Goal: Task Accomplishment & Management: Use online tool/utility

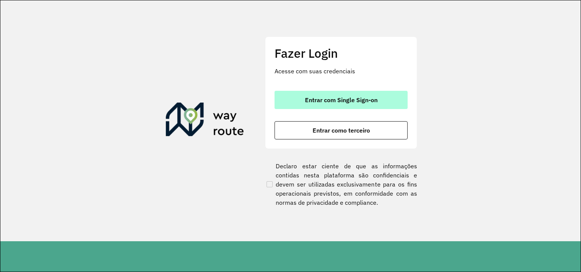
click at [308, 97] on font "Entrar com Single Sign-on" at bounding box center [341, 100] width 73 height 8
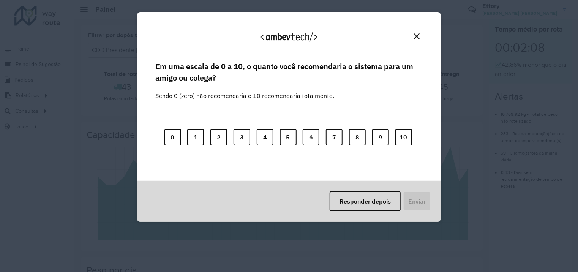
click at [418, 40] on button "Fechar" at bounding box center [417, 36] width 12 height 12
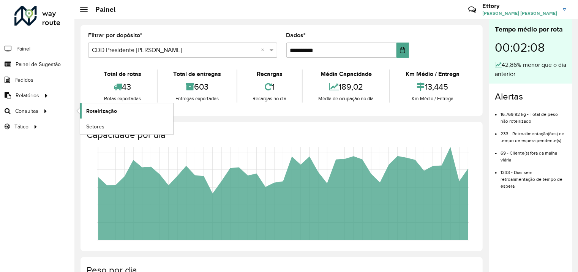
click at [91, 114] on link "Roteirização" at bounding box center [126, 110] width 93 height 15
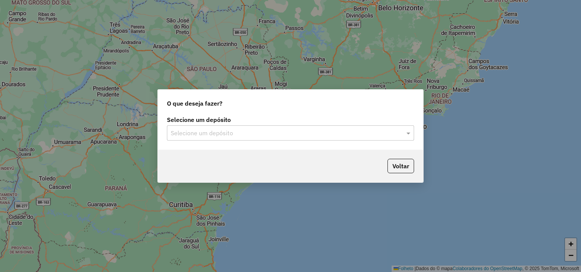
click at [263, 132] on input "text" at bounding box center [283, 133] width 224 height 9
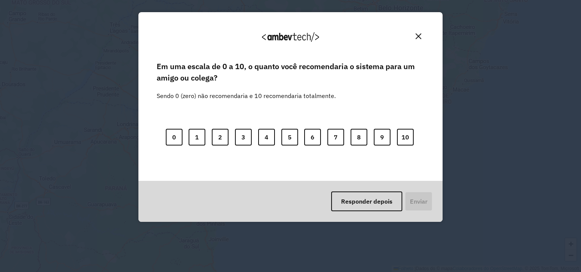
click at [419, 36] on img "Fechar" at bounding box center [418, 36] width 6 height 6
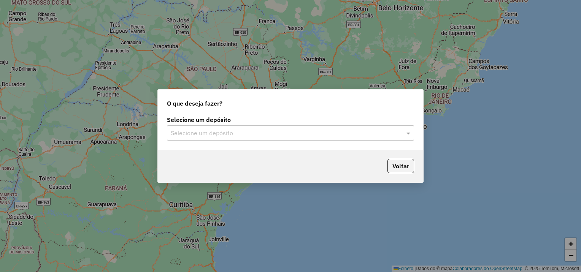
click at [228, 138] on div "Selecione um depósito" at bounding box center [290, 132] width 247 height 15
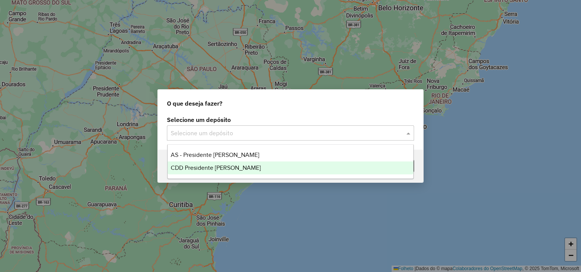
click at [224, 167] on span "CDD Presidente [PERSON_NAME]" at bounding box center [216, 168] width 90 height 6
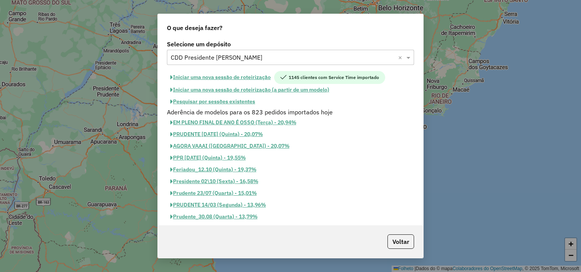
click at [224, 101] on font "Pesquisar por sessões existentes" at bounding box center [214, 101] width 82 height 7
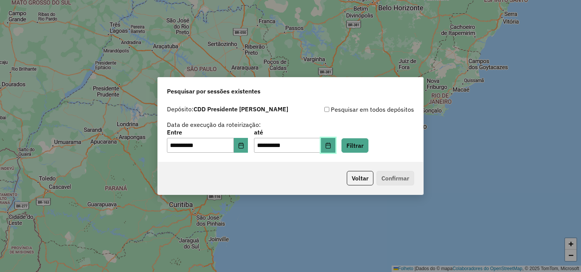
click at [333, 146] on button "Escolha a data" at bounding box center [328, 145] width 14 height 15
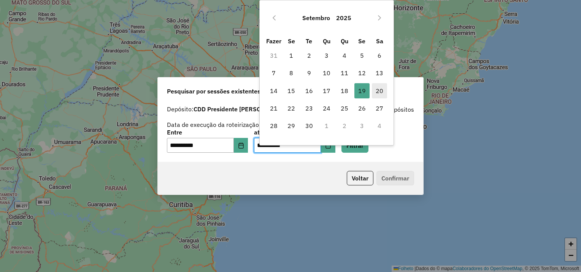
click at [375, 91] on span "20" at bounding box center [379, 90] width 15 height 15
type input "**********"
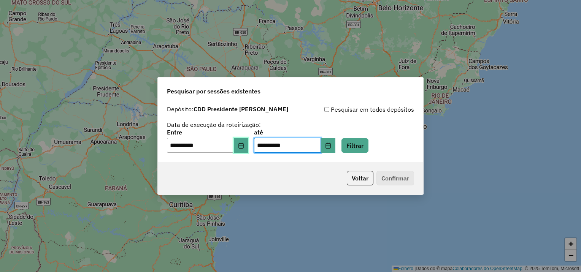
click at [243, 145] on icon "Escolha a data" at bounding box center [240, 145] width 5 height 6
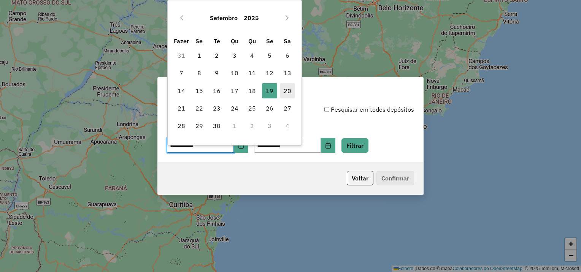
click at [288, 91] on font "20" at bounding box center [287, 90] width 8 height 9
type input "**********"
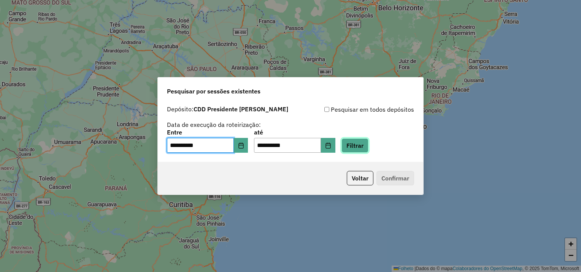
click at [366, 143] on button "Filtrar" at bounding box center [354, 145] width 27 height 14
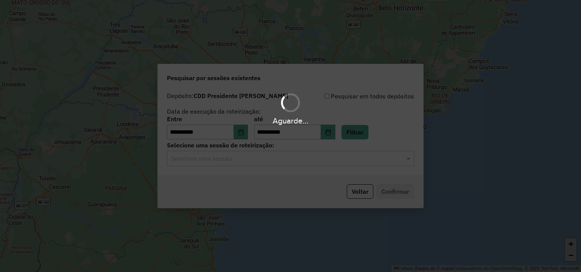
click at [244, 161] on div "Aguarde..." at bounding box center [290, 136] width 581 height 272
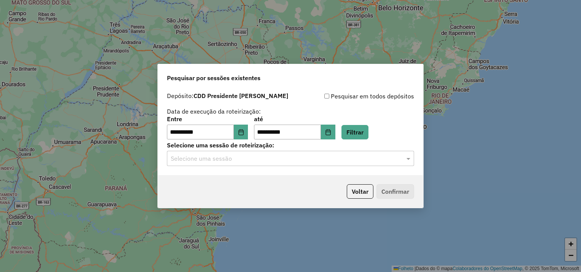
click at [237, 164] on div "Selecione uma sessão" at bounding box center [290, 158] width 247 height 15
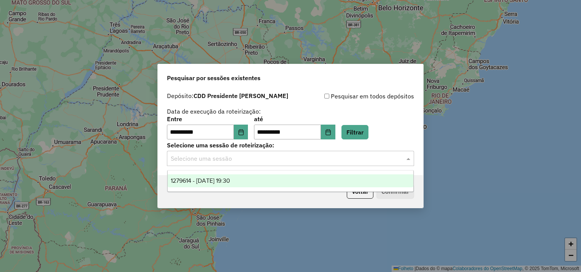
drag, startPoint x: 240, startPoint y: 181, endPoint x: 374, endPoint y: 196, distance: 134.5
click at [230, 181] on span "1279614 - 20/09/2025 19:30" at bounding box center [200, 180] width 59 height 6
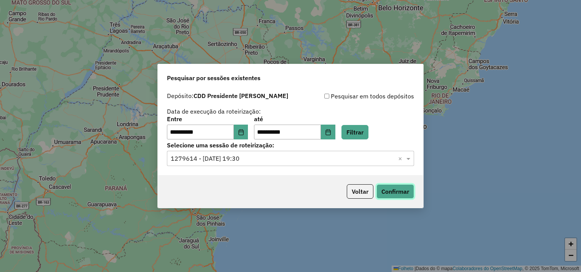
click at [392, 195] on button "Confirmar" at bounding box center [395, 191] width 38 height 14
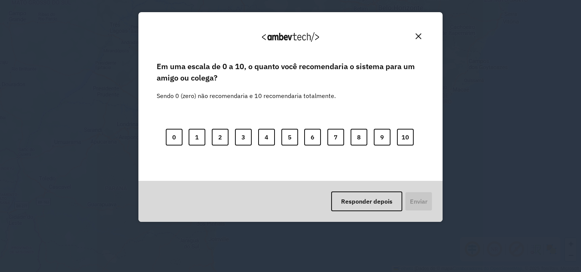
click at [416, 35] on img "Fechar" at bounding box center [418, 36] width 6 height 6
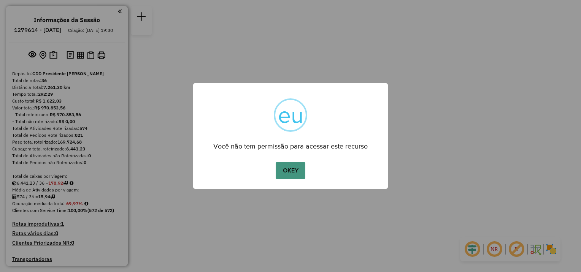
click at [299, 171] on button "OKEY" at bounding box center [290, 170] width 30 height 17
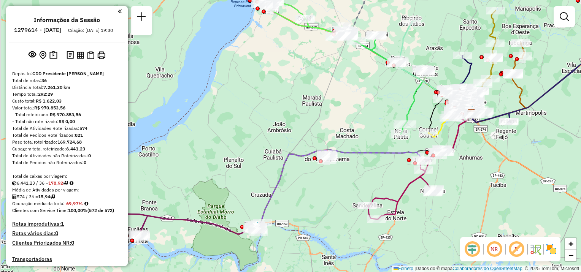
drag, startPoint x: 154, startPoint y: 201, endPoint x: 331, endPoint y: 179, distance: 178.4
click at [331, 179] on div "Janela de atendimento Grade de atendimento Capacidade Transportadoras Veículos …" at bounding box center [290, 136] width 581 height 272
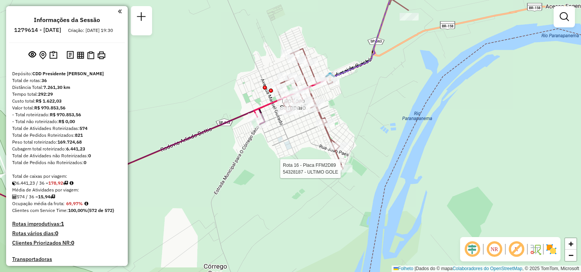
select select "**********"
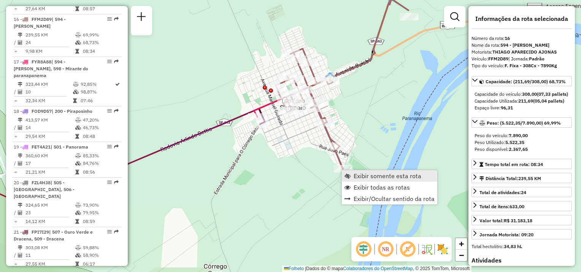
scroll to position [948, 0]
click at [356, 173] on span "Exibir somente esta rota" at bounding box center [387, 176] width 68 height 6
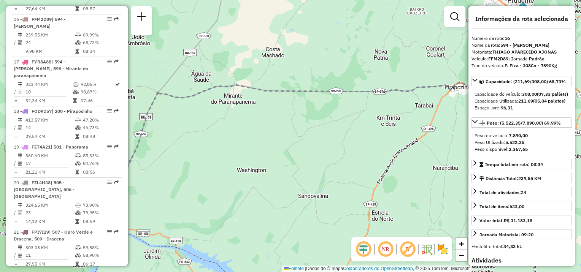
drag, startPoint x: 241, startPoint y: 191, endPoint x: 466, endPoint y: 85, distance: 248.8
click at [466, 85] on div "Janela de atendimento Grade de atendimento Capacidade Transportadoras Veículos …" at bounding box center [290, 136] width 581 height 272
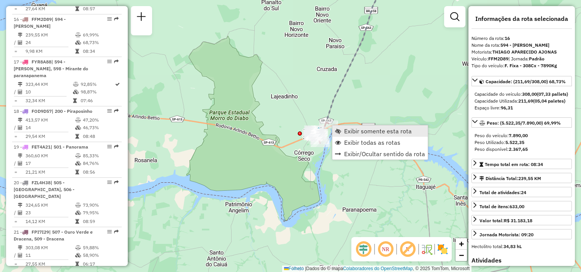
click at [354, 128] on span "Exibir somente esta rota" at bounding box center [378, 131] width 68 height 6
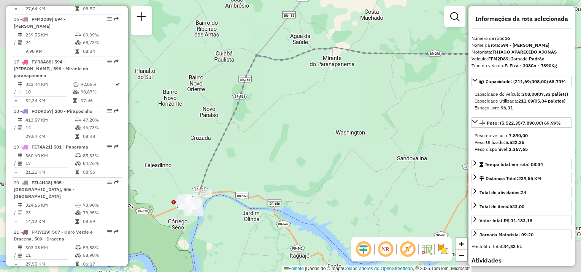
drag, startPoint x: 220, startPoint y: 184, endPoint x: 365, endPoint y: 138, distance: 152.3
click at [418, 108] on div "Janela de atendimento Grade de atendimento Capacidade Transportadoras Veículos …" at bounding box center [290, 136] width 581 height 272
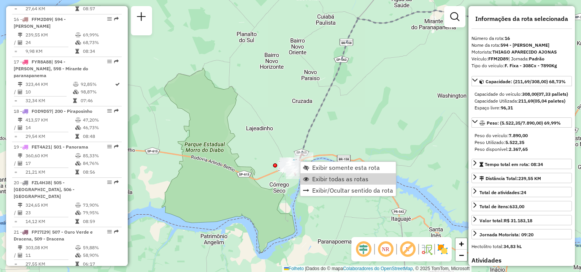
drag, startPoint x: 316, startPoint y: 175, endPoint x: 201, endPoint y: 221, distance: 124.3
click at [316, 176] on span "Exibir todas as rotas" at bounding box center [340, 179] width 56 height 6
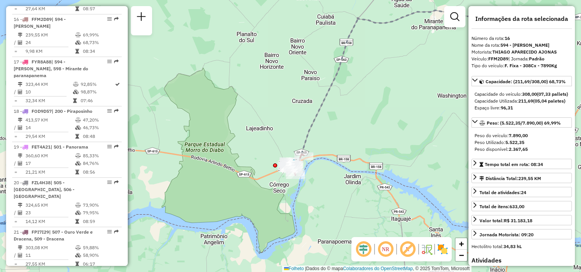
click at [330, 187] on hb-router-mapa "Exibir somente esta rota Exibir todas as rotas Exibir/Ocultar sentido da rota I…" at bounding box center [290, 136] width 581 height 272
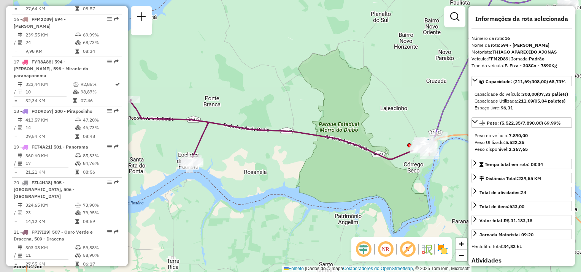
drag, startPoint x: 251, startPoint y: 214, endPoint x: 270, endPoint y: 213, distance: 19.4
click at [270, 213] on div "Janela de atendimento Grade de atendimento Capacidade Transportadoras Veículos …" at bounding box center [290, 136] width 581 height 272
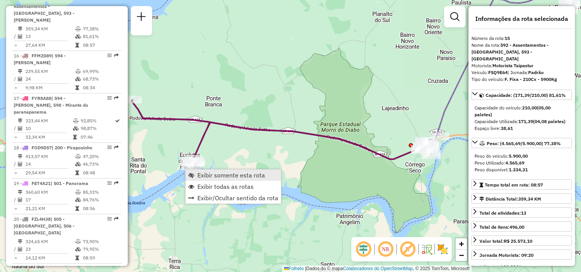
scroll to position [899, 0]
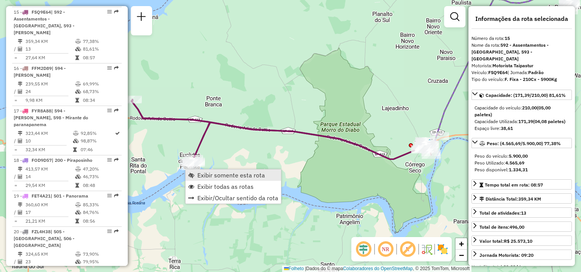
click at [202, 173] on span "Exibir somente esta rota" at bounding box center [231, 175] width 68 height 6
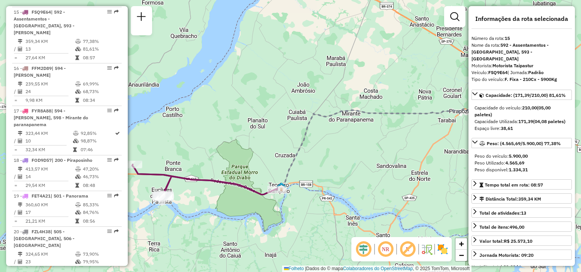
drag, startPoint x: 198, startPoint y: 194, endPoint x: 283, endPoint y: 188, distance: 84.5
click at [284, 189] on div "Janela de atendimento Grade de atendimento Capacidade Transportadoras Veículos …" at bounding box center [290, 136] width 581 height 272
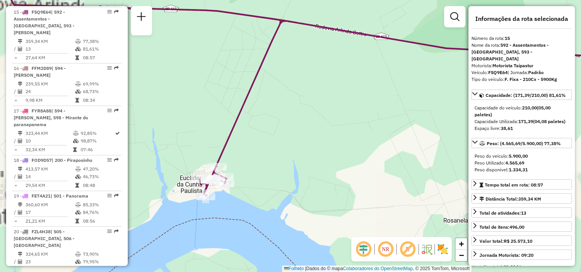
drag, startPoint x: 242, startPoint y: 209, endPoint x: 248, endPoint y: 196, distance: 13.9
click at [258, 212] on div "Janela de atendimento Grade de atendimento Capacidade Transportadoras Veículos …" at bounding box center [290, 136] width 581 height 272
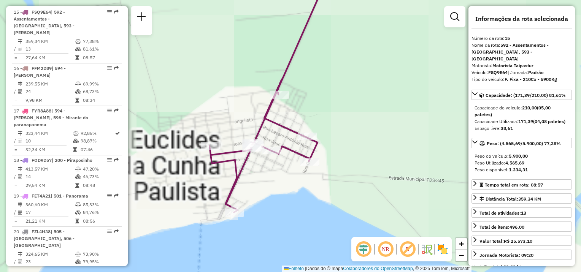
click at [295, 223] on div "Janela de atendimento Grade de atendimento Capacidade Transportadoras Veículos …" at bounding box center [290, 136] width 581 height 272
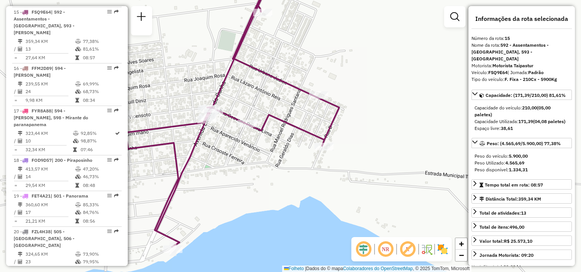
drag, startPoint x: 292, startPoint y: 201, endPoint x: 297, endPoint y: 206, distance: 6.7
click at [296, 206] on div "Rota 15 - Plaça FSQ9E64 54320309 - BAR PINGO D AGUA Janela de atendimento Grade…" at bounding box center [290, 136] width 581 height 272
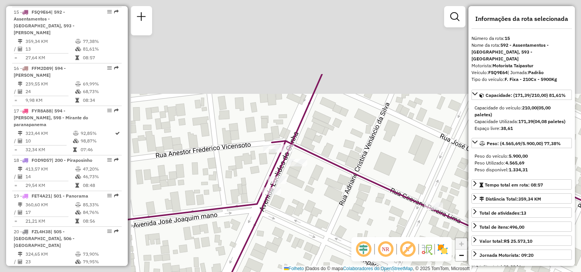
drag, startPoint x: 375, startPoint y: 250, endPoint x: 327, endPoint y: 225, distance: 53.4
click at [383, 259] on hb-router-mapa "Informações da Sessão 1279614 - 20/09/2025 Criação: 19/09/2025 19:30 Depósito: …" at bounding box center [290, 136] width 581 height 272
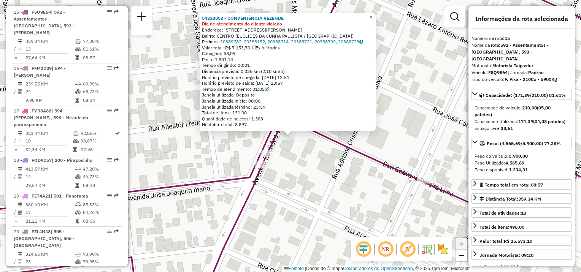
click at [372, 16] on span "×" at bounding box center [370, 17] width 3 height 6
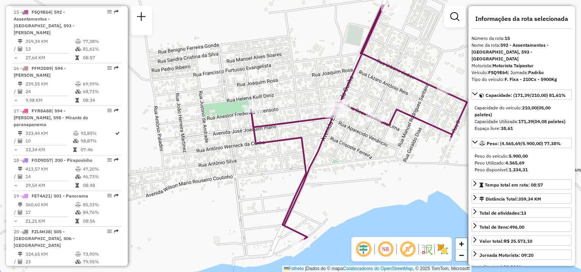
drag, startPoint x: 382, startPoint y: 52, endPoint x: 356, endPoint y: 108, distance: 62.0
click at [356, 109] on div "Janela de atendimento Grade de atendimento Capacidade Transportadoras Veículos …" at bounding box center [290, 136] width 581 height 272
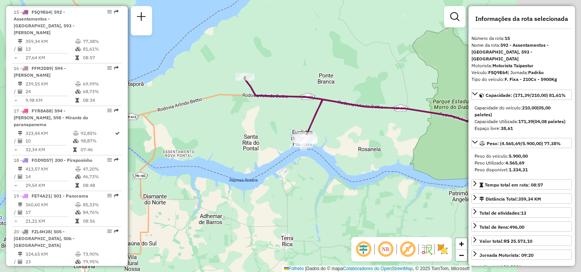
drag, startPoint x: 395, startPoint y: 161, endPoint x: 274, endPoint y: 157, distance: 122.0
click at [274, 157] on div "Janela de atendimento Grade de atendimento Capacidade Transportadoras Veículos …" at bounding box center [290, 136] width 581 height 272
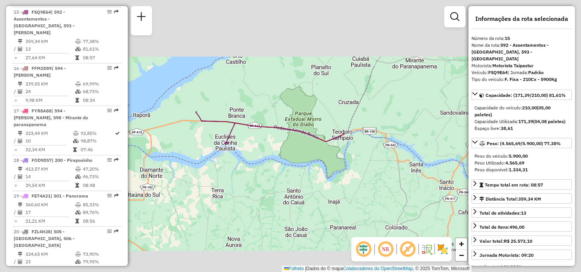
drag, startPoint x: 333, startPoint y: 157, endPoint x: 323, endPoint y: 159, distance: 10.5
click at [322, 163] on div "Janela de atendimento Grade de atendimento Capacidade Transportadoras Veículos …" at bounding box center [290, 136] width 581 height 272
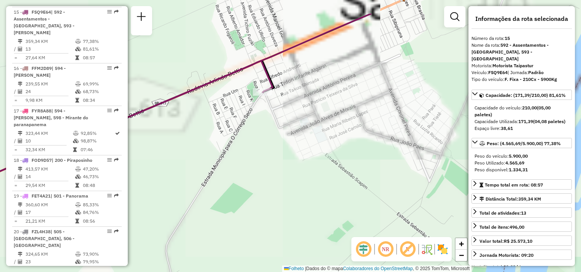
drag, startPoint x: 292, startPoint y: 187, endPoint x: 307, endPoint y: 195, distance: 16.7
click at [310, 226] on div "Janela de atendimento Grade de atendimento Capacidade Transportadoras Veículos …" at bounding box center [290, 136] width 581 height 272
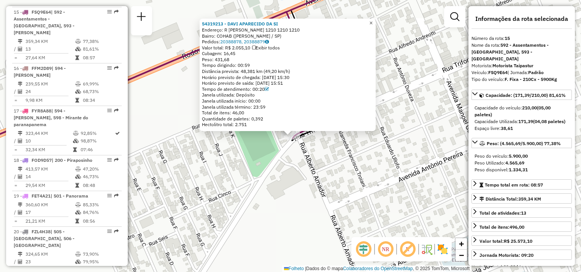
click at [372, 22] on span "×" at bounding box center [370, 23] width 3 height 6
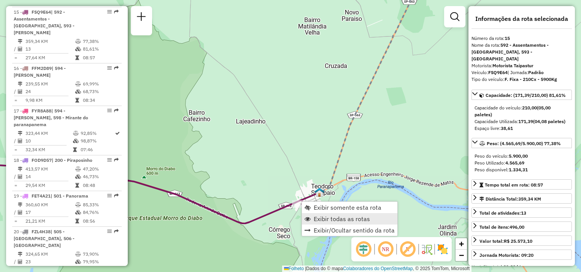
click at [323, 218] on span "Exibir todas as rotas" at bounding box center [341, 219] width 56 height 6
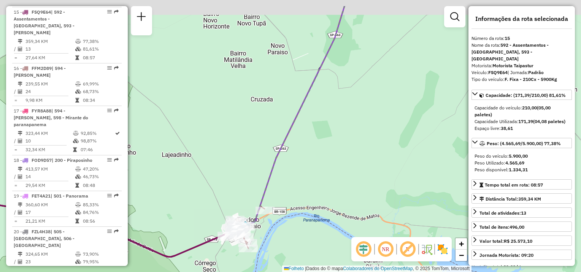
drag, startPoint x: 399, startPoint y: 115, endPoint x: 236, endPoint y: 180, distance: 176.2
click at [215, 199] on div "Janela de atendimento Grade de atendimento Capacidade Transportadoras Veículos …" at bounding box center [290, 136] width 581 height 272
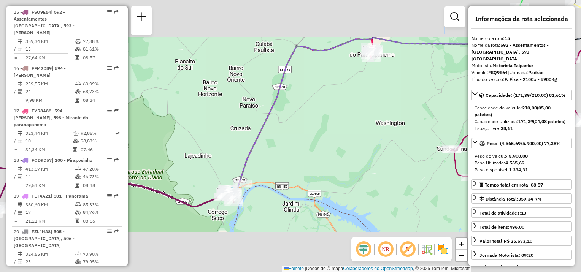
drag, startPoint x: 365, startPoint y: 98, endPoint x: 350, endPoint y: 122, distance: 28.6
click at [322, 154] on div "Janela de atendimento Grade de atendimento Capacidade Transportadoras Veículos …" at bounding box center [290, 136] width 581 height 272
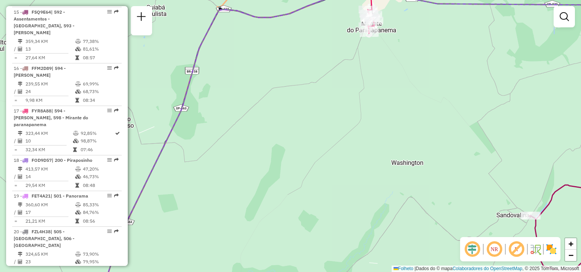
select select "**********"
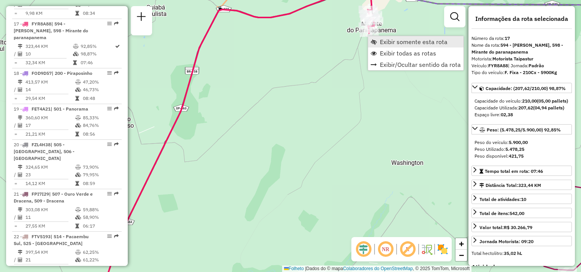
scroll to position [991, 0]
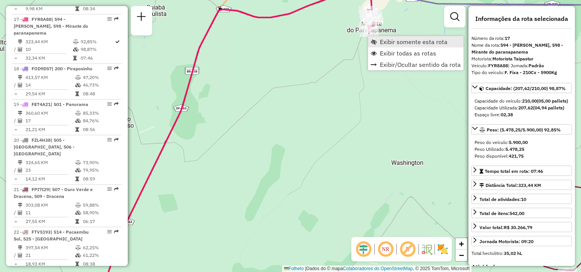
click at [378, 44] on link "Exibir somente esta rota" at bounding box center [415, 41] width 95 height 11
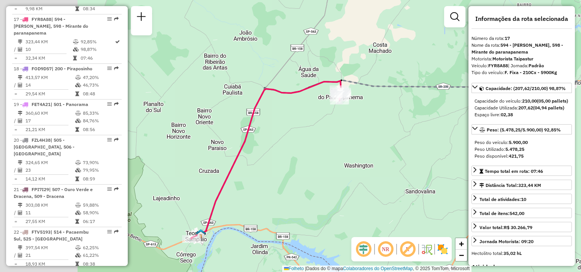
drag, startPoint x: 271, startPoint y: 147, endPoint x: 332, endPoint y: 137, distance: 62.0
click at [392, 114] on div "Janela de atendimento Grade de atendimento Capacidade Transportadoras Veículos …" at bounding box center [290, 136] width 581 height 272
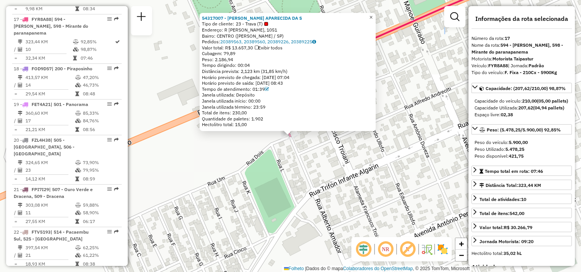
click at [372, 14] on span "×" at bounding box center [370, 17] width 3 height 6
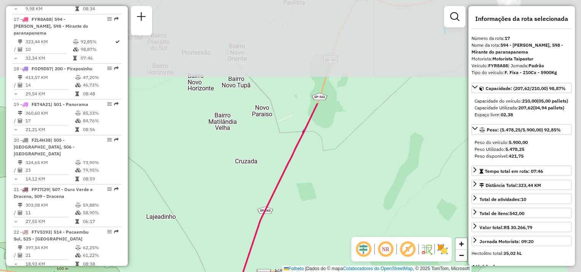
drag, startPoint x: 384, startPoint y: 141, endPoint x: 335, endPoint y: 174, distance: 58.1
click at [277, 267] on div "Janela de atendimento Grade de atendimento Capacidade Transportadoras Veículos …" at bounding box center [290, 136] width 581 height 272
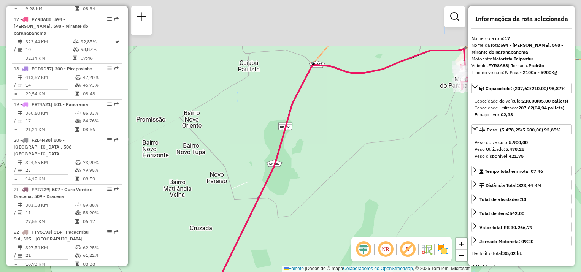
drag, startPoint x: 351, startPoint y: 132, endPoint x: 210, endPoint y: 246, distance: 181.6
click at [194, 259] on div "Janela de atendimento Grade de atendimento Capacidade Transportadoras Veículos …" at bounding box center [290, 136] width 581 height 272
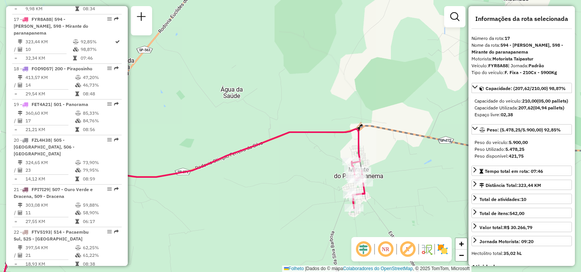
drag, startPoint x: 389, startPoint y: 205, endPoint x: 350, endPoint y: 189, distance: 42.1
click at [350, 197] on div "Janela de atendimento Grade de atendimento Capacidade Transportadoras Veículos …" at bounding box center [290, 136] width 581 height 272
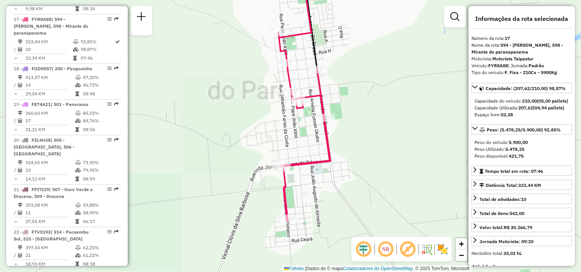
drag, startPoint x: 336, startPoint y: 188, endPoint x: 330, endPoint y: 210, distance: 22.9
click at [334, 210] on div "Janela de atendimento Grade de atendimento Capacidade Transportadoras Veículos …" at bounding box center [290, 136] width 581 height 272
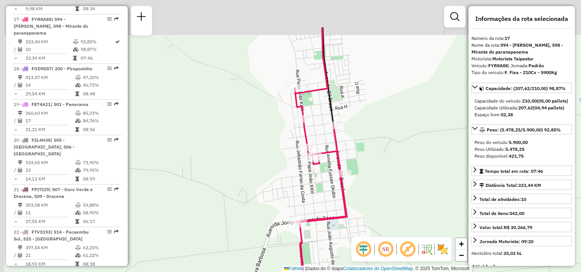
drag, startPoint x: 367, startPoint y: 195, endPoint x: 369, endPoint y: 204, distance: 9.8
click at [369, 204] on div "Janela de atendimento Grade de atendimento Capacidade Transportadoras Veículos …" at bounding box center [290, 136] width 581 height 272
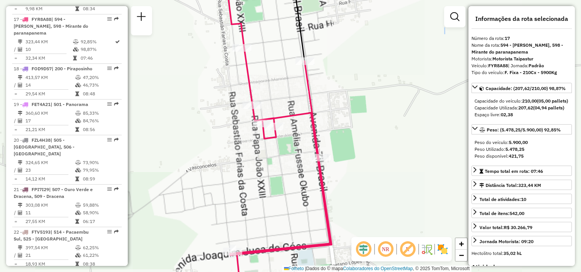
drag, startPoint x: 339, startPoint y: 180, endPoint x: 373, endPoint y: 234, distance: 63.5
click at [373, 234] on div "Janela de atendimento Grade de atendimento Capacidade Transportadoras Veículos …" at bounding box center [290, 136] width 581 height 272
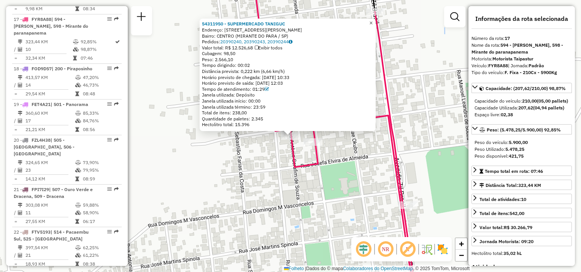
click at [372, 23] on span "×" at bounding box center [370, 23] width 3 height 6
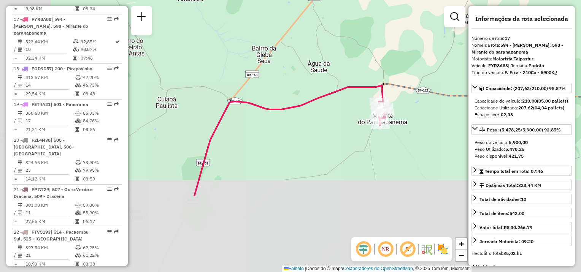
drag, startPoint x: 252, startPoint y: 237, endPoint x: 360, endPoint y: 126, distance: 155.0
click at [363, 126] on div "Janela de atendimento Grade de atendimento Capacidade Transportadoras Veículos …" at bounding box center [290, 136] width 581 height 272
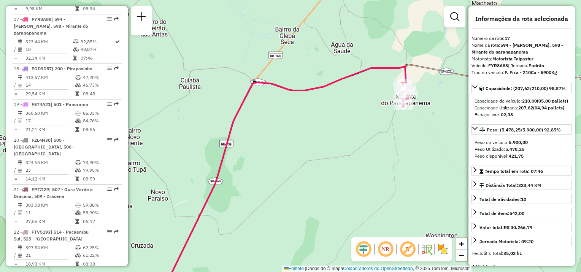
drag, startPoint x: 333, startPoint y: 102, endPoint x: 365, endPoint y: 48, distance: 62.5
click at [363, 52] on div "Janela de atendimento Grade de atendimento Capacidade Transportadoras Veículos …" at bounding box center [290, 136] width 581 height 272
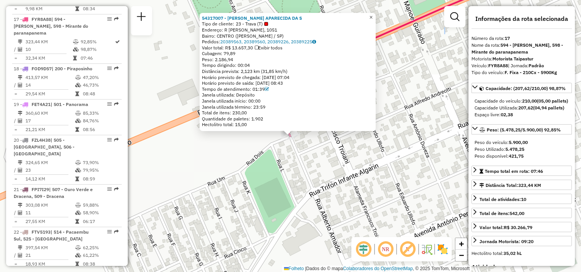
click at [372, 15] on span "×" at bounding box center [370, 17] width 3 height 6
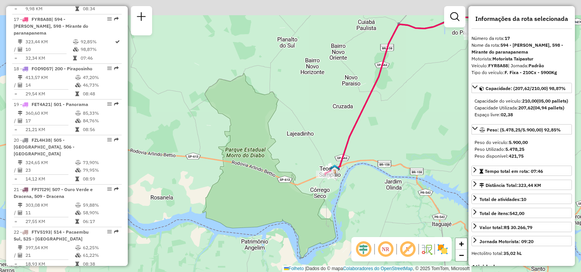
drag, startPoint x: 379, startPoint y: 156, endPoint x: 323, endPoint y: 182, distance: 62.2
click at [325, 199] on div "Janela de atendimento Grade de atendimento Capacidade Transportadoras Veículos …" at bounding box center [290, 136] width 581 height 272
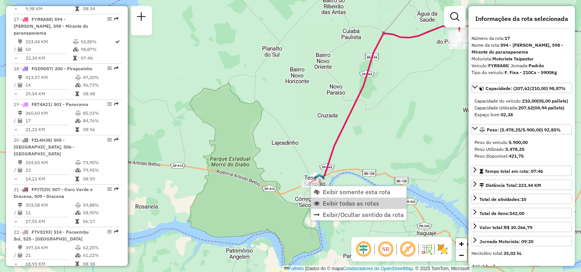
drag, startPoint x: 327, startPoint y: 197, endPoint x: 292, endPoint y: 199, distance: 35.0
click at [327, 198] on link "Exibir todas as rotas" at bounding box center [358, 203] width 95 height 11
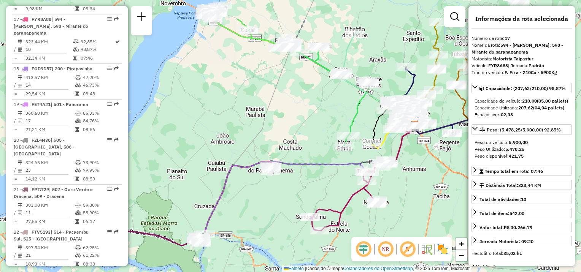
drag, startPoint x: 339, startPoint y: 226, endPoint x: 174, endPoint y: 260, distance: 168.0
click at [160, 272] on html "Aguarde... Pop-up bloqueado! Seu navegador bloqueou automáticamente a abertura …" at bounding box center [290, 136] width 581 height 272
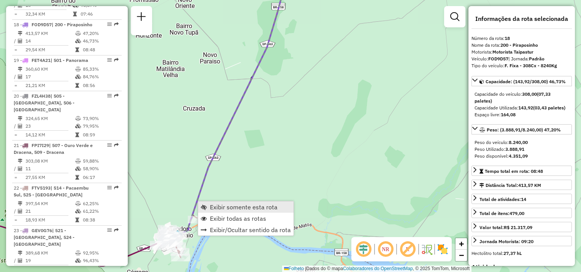
scroll to position [1040, 0]
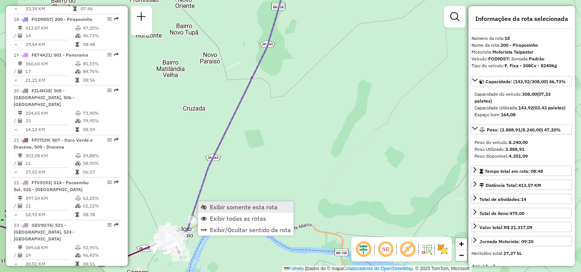
click at [211, 204] on span "Exibir somente esta rota" at bounding box center [244, 207] width 68 height 6
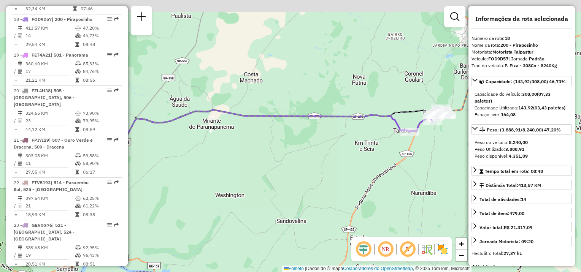
drag, startPoint x: 244, startPoint y: 198, endPoint x: 188, endPoint y: 234, distance: 66.1
click at [188, 234] on div "Janela de atendimento Grade de atendimento Capacidade Transportadoras Veículos …" at bounding box center [290, 136] width 581 height 272
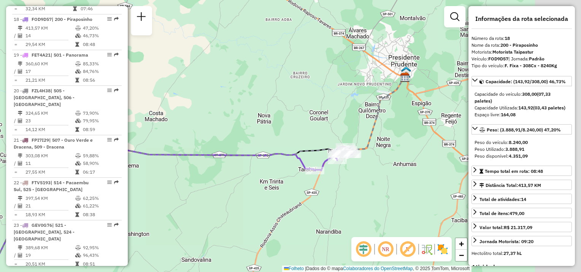
drag, startPoint x: 302, startPoint y: 183, endPoint x: 259, endPoint y: 201, distance: 46.8
click at [259, 201] on div "Janela de atendimento Grade de atendimento Capacidade Transportadoras Veículos …" at bounding box center [290, 136] width 581 height 272
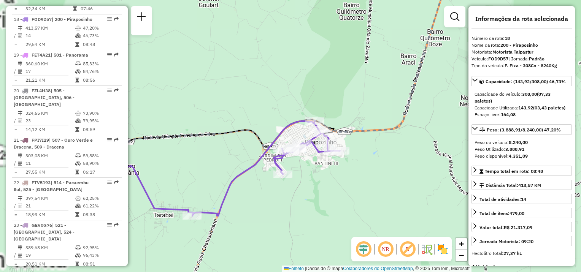
drag, startPoint x: 239, startPoint y: 229, endPoint x: 350, endPoint y: 172, distance: 125.4
click at [350, 172] on div "Janela de atendimento Grade de atendimento Capacidade Transportadoras Veículos …" at bounding box center [290, 136] width 581 height 272
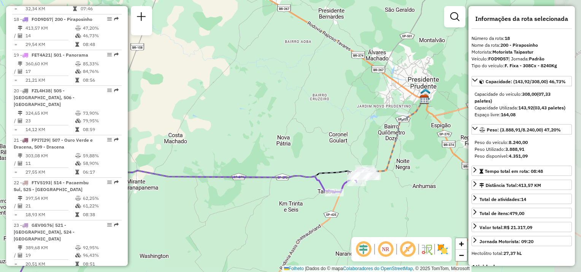
drag, startPoint x: 409, startPoint y: 190, endPoint x: 376, endPoint y: 203, distance: 35.0
click at [376, 203] on div "Janela de atendimento Grade de atendimento Capacidade Transportadoras Veículos …" at bounding box center [290, 136] width 581 height 272
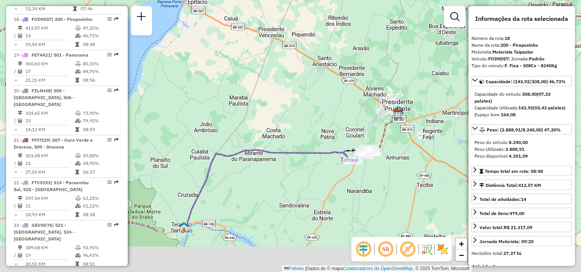
drag, startPoint x: 380, startPoint y: 196, endPoint x: 368, endPoint y: 168, distance: 30.5
click at [372, 168] on div "Janela de atendimento Grade de atendimento Capacidade Transportadoras Veículos …" at bounding box center [290, 136] width 581 height 272
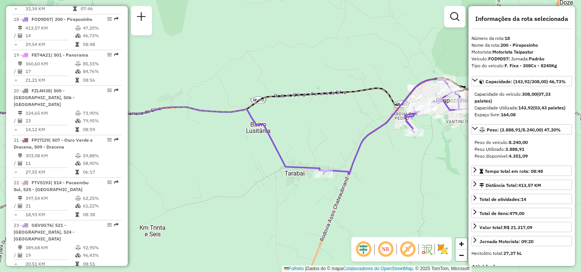
drag, startPoint x: 369, startPoint y: 153, endPoint x: 334, endPoint y: 217, distance: 73.1
click at [337, 222] on div "Janela de atendimento Grade de atendimento Capacidade Transportadoras Veículos …" at bounding box center [290, 136] width 581 height 272
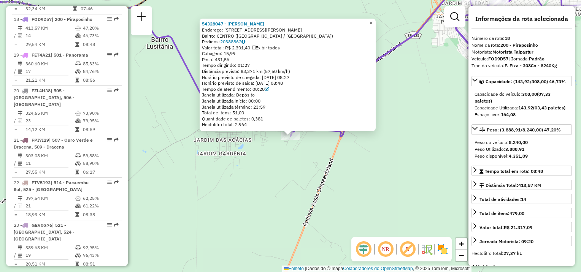
drag, startPoint x: 377, startPoint y: 21, endPoint x: 397, endPoint y: 60, distance: 43.3
click at [372, 21] on span "×" at bounding box center [370, 23] width 3 height 6
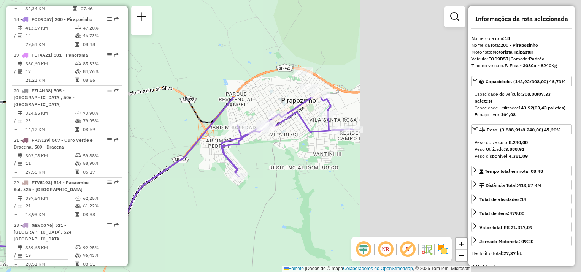
drag, startPoint x: 407, startPoint y: 98, endPoint x: 175, endPoint y: 222, distance: 263.6
click at [175, 222] on div "Janela de atendimento Grade de atendimento Capacidade Transportadoras Veículos …" at bounding box center [290, 136] width 581 height 272
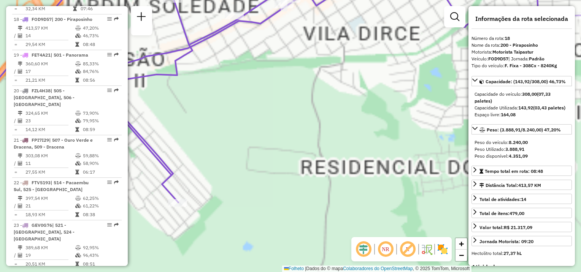
drag, startPoint x: 218, startPoint y: 139, endPoint x: 253, endPoint y: 192, distance: 63.0
click at [253, 194] on div "Janela de atendimento Grade de atendimento Capacidade Transportadoras Veículos …" at bounding box center [290, 136] width 581 height 272
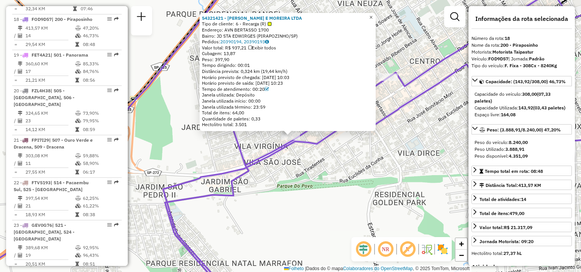
click at [372, 15] on span "×" at bounding box center [370, 17] width 3 height 6
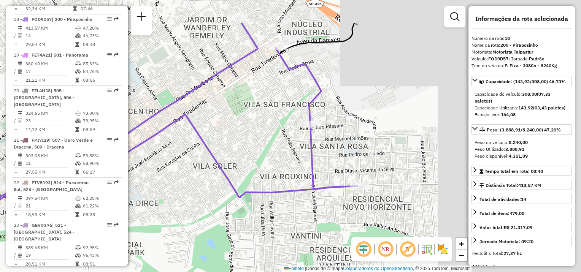
drag, startPoint x: 405, startPoint y: 102, endPoint x: 123, endPoint y: 152, distance: 285.6
click at [123, 152] on hb-router-mapa "Informações da Sessão 1279614 - 20/09/2025 Criação: 19/09/2025 19:30 Depósito: …" at bounding box center [290, 136] width 581 height 272
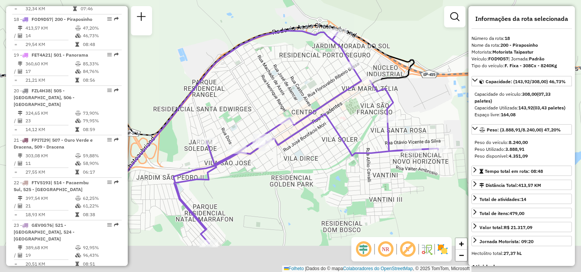
drag, startPoint x: 334, startPoint y: 152, endPoint x: 331, endPoint y: 109, distance: 43.0
click at [331, 109] on div "Janela de atendimento Grade de atendimento Capacidade Transportadoras Veículos …" at bounding box center [290, 136] width 581 height 272
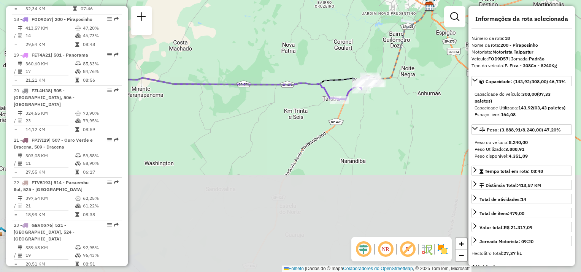
drag, startPoint x: 306, startPoint y: 176, endPoint x: 341, endPoint y: 33, distance: 147.2
click at [378, 19] on div "Janela de atendimento Grade de atendimento Capacidade Transportadoras Veículos …" at bounding box center [290, 136] width 581 height 272
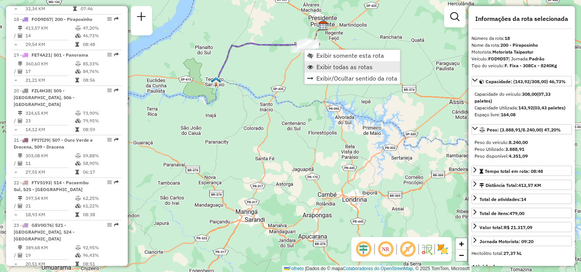
click at [323, 65] on span "Exibir todas as rotas" at bounding box center [344, 67] width 56 height 6
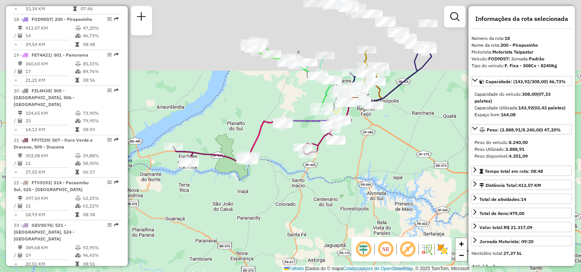
drag, startPoint x: 294, startPoint y: 143, endPoint x: 315, endPoint y: 198, distance: 58.6
click at [315, 198] on div "Janela de atendimento Grade de atendimento Capacidade Transportadoras Veículos …" at bounding box center [290, 136] width 581 height 272
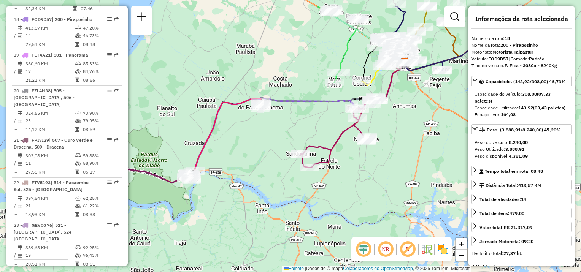
drag, startPoint x: 312, startPoint y: 148, endPoint x: 270, endPoint y: 182, distance: 53.2
click at [270, 182] on div "Janela de atendimento Grade de atendimento Capacidade Transportadoras Veículos …" at bounding box center [290, 136] width 581 height 272
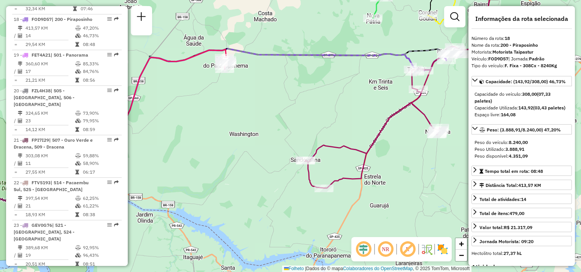
drag, startPoint x: 334, startPoint y: 125, endPoint x: 276, endPoint y: 120, distance: 58.7
click at [276, 120] on div "Janela de atendimento Grade de atendimento Capacidade Transportadoras Veículos …" at bounding box center [290, 136] width 581 height 272
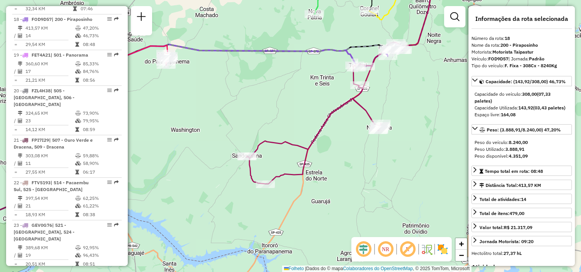
click at [269, 117] on div "Janela de atendimento Grade de atendimento Capacidade Transportadoras Veículos …" at bounding box center [290, 136] width 581 height 272
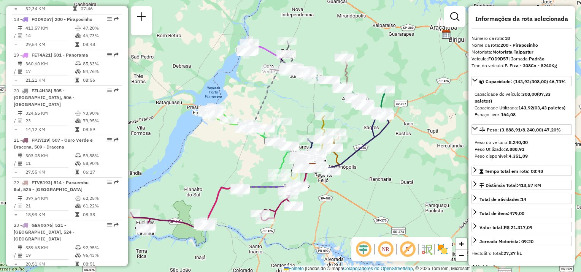
drag, startPoint x: 202, startPoint y: 209, endPoint x: 225, endPoint y: 268, distance: 63.5
click at [225, 268] on div "Janela de atendimento Grade de atendimento Capacidade Transportadoras Veículos …" at bounding box center [290, 136] width 581 height 272
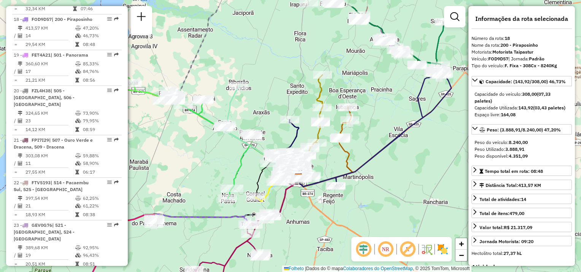
drag, startPoint x: 301, startPoint y: 172, endPoint x: 303, endPoint y: 201, distance: 29.3
click at [303, 201] on div "Janela de atendimento Grade de atendimento Capacidade Transportadoras Veículos …" at bounding box center [290, 136] width 581 height 272
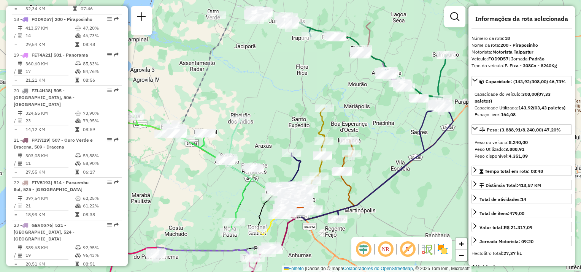
drag, startPoint x: 208, startPoint y: 165, endPoint x: 221, endPoint y: 172, distance: 14.4
click at [217, 202] on div "Janela de atendimento Grade de atendimento Capacidade Transportadoras Veículos …" at bounding box center [290, 136] width 581 height 272
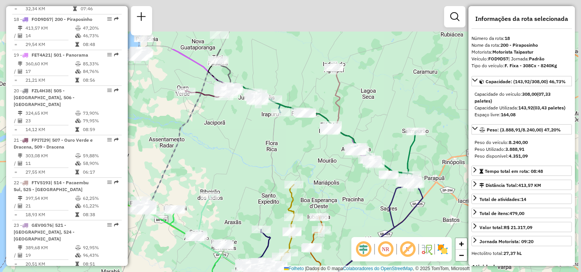
drag, startPoint x: 255, startPoint y: 149, endPoint x: 236, endPoint y: 207, distance: 61.4
click at [236, 207] on div "Janela de atendimento Grade de atendimento Capacidade Transportadoras Veículos …" at bounding box center [290, 136] width 581 height 272
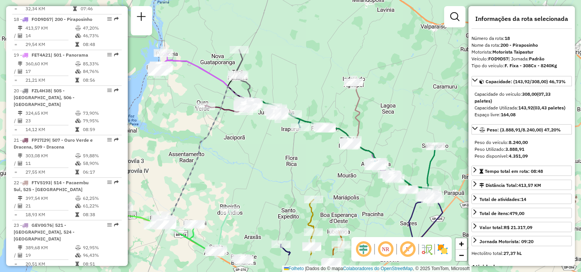
drag, startPoint x: 220, startPoint y: 205, endPoint x: 259, endPoint y: 161, distance: 58.1
click at [259, 161] on div "Janela de atendimento Grade de atendimento Capacidade Transportadoras Veículos …" at bounding box center [290, 136] width 581 height 272
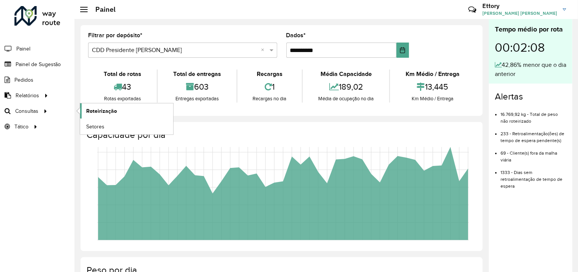
click at [92, 110] on span "Roteirização" at bounding box center [101, 111] width 31 height 8
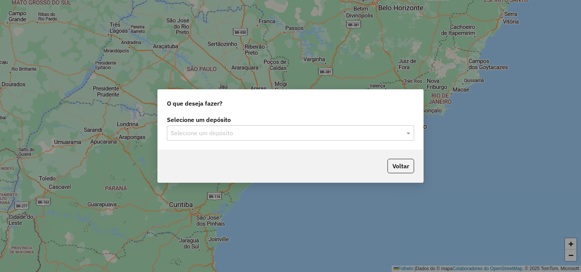
click at [209, 138] on div "Selecione um depósito" at bounding box center [290, 132] width 247 height 15
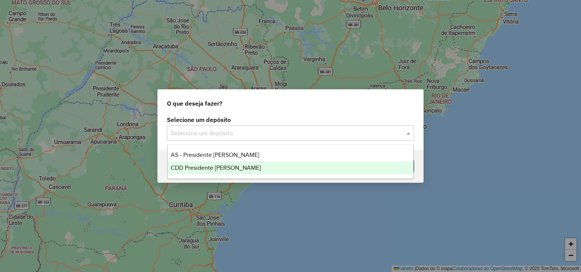
click at [216, 168] on span "CDD Presidente [PERSON_NAME]" at bounding box center [216, 168] width 90 height 6
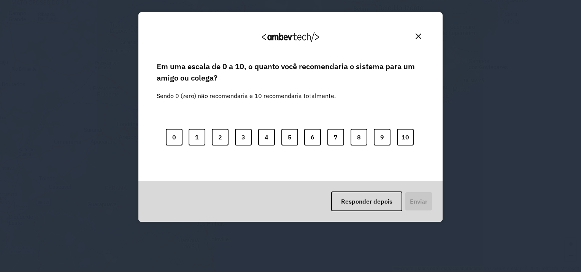
click at [422, 36] on button "Fechar" at bounding box center [418, 36] width 12 height 12
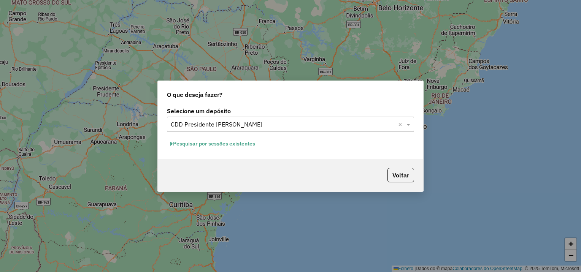
click at [245, 146] on font "Pesquisar por sessões existentes" at bounding box center [214, 143] width 82 height 7
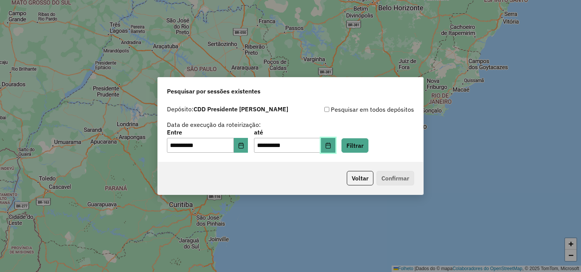
click at [335, 146] on button "Escolha a data" at bounding box center [328, 145] width 14 height 15
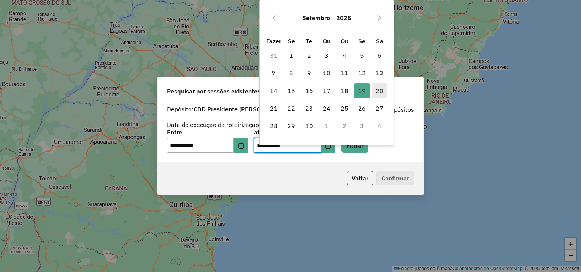
click at [380, 89] on font "20" at bounding box center [379, 90] width 8 height 9
type input "**********"
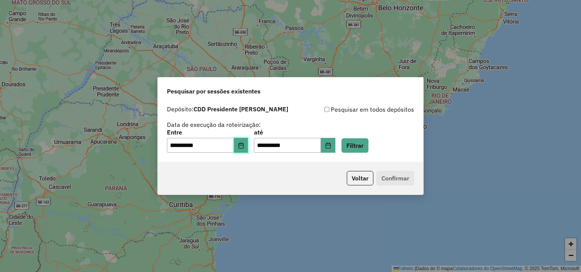
click at [243, 146] on icon "Escolha a data" at bounding box center [240, 145] width 5 height 6
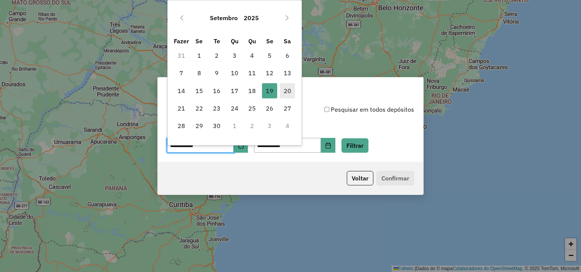
click at [285, 92] on font "20" at bounding box center [287, 90] width 8 height 9
type input "**********"
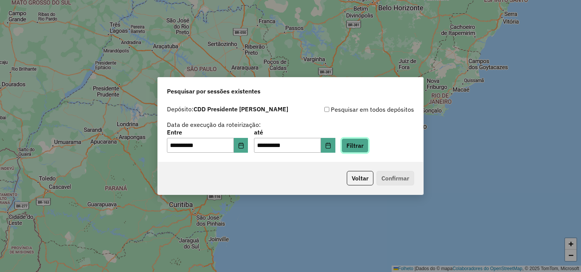
click at [359, 143] on button "Filtrar" at bounding box center [354, 145] width 27 height 14
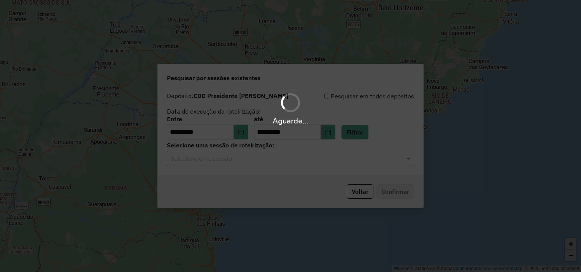
click at [245, 164] on div "Aguarde..." at bounding box center [290, 136] width 581 height 272
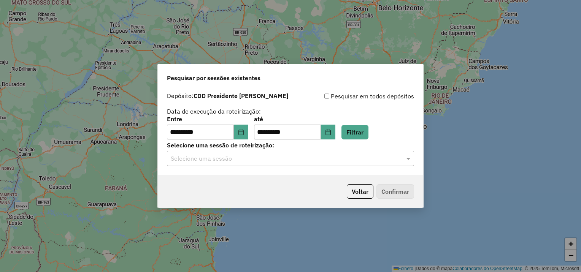
click at [247, 165] on div "Selecione uma sessão" at bounding box center [290, 158] width 247 height 15
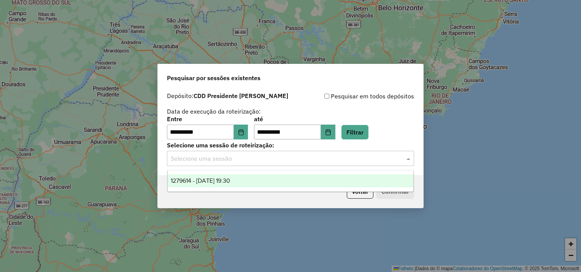
click at [250, 182] on div "1279614 - 20/09/2025 19:30" at bounding box center [291, 180] width 246 height 13
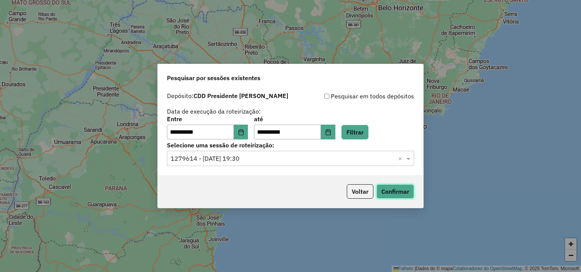
click at [400, 192] on button "Confirmar" at bounding box center [395, 191] width 38 height 14
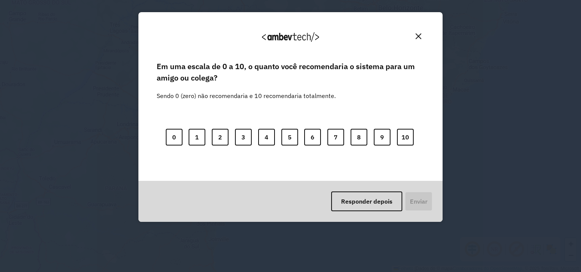
click at [418, 36] on img "Fechar" at bounding box center [418, 36] width 6 height 6
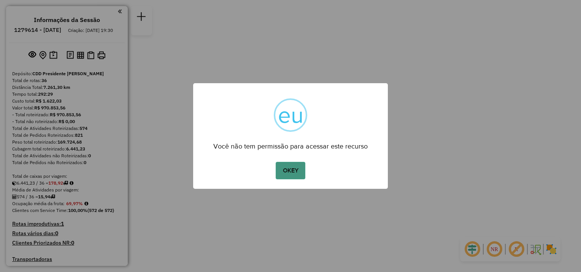
click at [293, 172] on button "OKEY" at bounding box center [290, 170] width 30 height 17
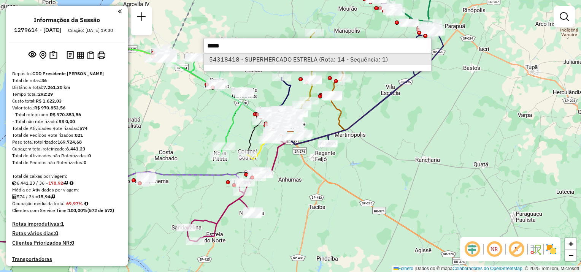
type input "*****"
click at [285, 60] on font "54318418 - SUPERMERCADO ESTRELA (Rota: 14 - Sequência: 1)" at bounding box center [298, 59] width 179 height 8
select select "**********"
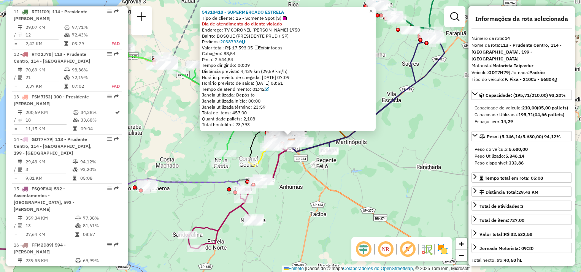
scroll to position [849, 0]
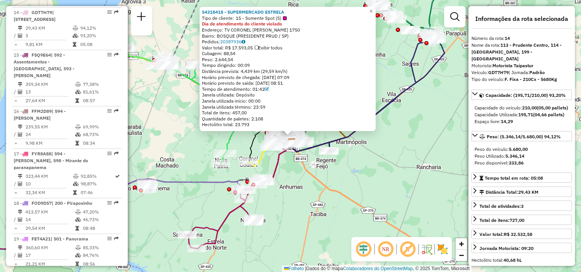
click at [196, 146] on div "54318418 - SUPERMERCADO ESTRELA Tipo de cliente: 15 - Somente Spot (S) Dia de a…" at bounding box center [290, 136] width 581 height 272
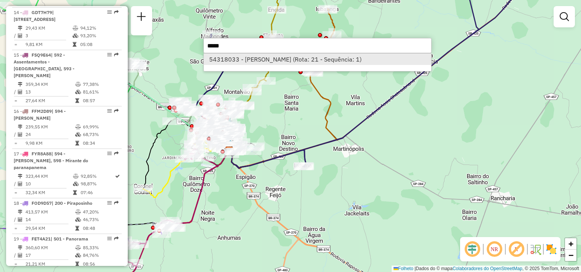
type input "*****"
click at [314, 57] on font "54318033 - [PERSON_NAME] (Rota: 21 - Sequência: 1)" at bounding box center [285, 59] width 152 height 8
select select "**********"
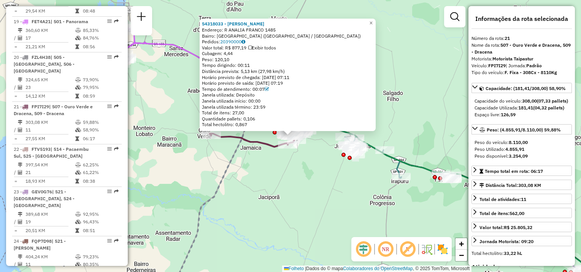
scroll to position [1161, 0]
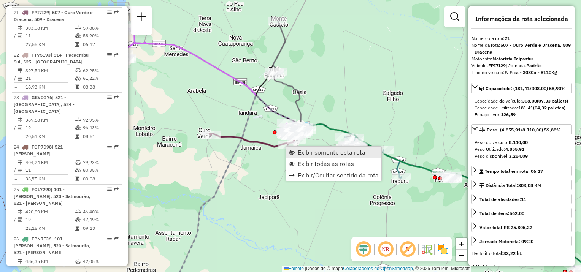
click at [304, 155] on span "Exibir somente esta rota" at bounding box center [331, 152] width 68 height 6
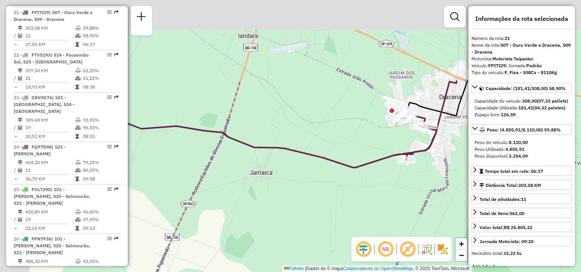
drag, startPoint x: 301, startPoint y: 76, endPoint x: 340, endPoint y: 179, distance: 110.3
click at [340, 179] on div "Janela de atendimento Grade de atendimento Capacidade Transportadoras Veículos …" at bounding box center [290, 136] width 581 height 272
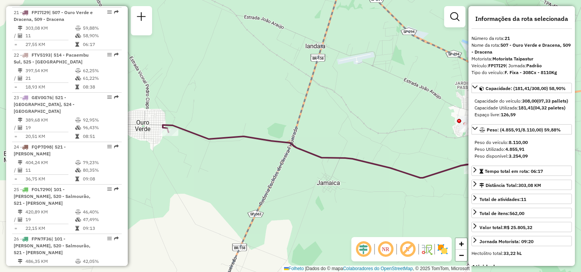
drag, startPoint x: 234, startPoint y: 136, endPoint x: 247, endPoint y: 137, distance: 12.2
click at [250, 137] on icon at bounding box center [334, 149] width 342 height 58
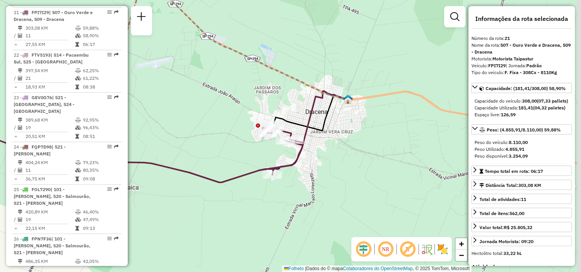
drag, startPoint x: 403, startPoint y: 133, endPoint x: 187, endPoint y: 137, distance: 216.2
click at [187, 137] on div "Janela de atendimento Grade de atendimento Capacidade Transportadoras Veículos …" at bounding box center [290, 136] width 581 height 272
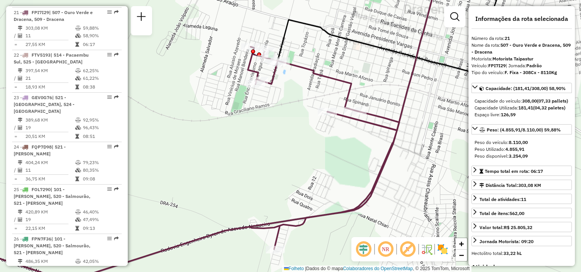
drag, startPoint x: 301, startPoint y: 135, endPoint x: 301, endPoint y: 176, distance: 40.3
click at [301, 176] on div "Janela de atendimento Grade de atendimento Capacidade Transportadoras Veículos …" at bounding box center [290, 136] width 581 height 272
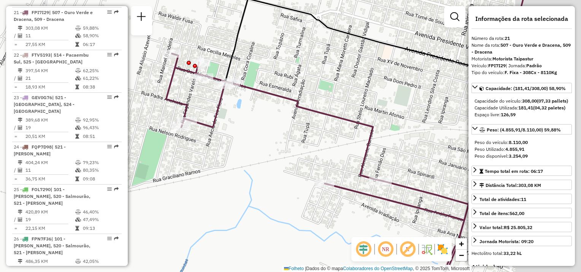
drag, startPoint x: 282, startPoint y: 163, endPoint x: 265, endPoint y: 159, distance: 17.6
click at [265, 159] on div "Janela de atendimento Grade de atendimento Capacidade Transportadoras Veículos …" at bounding box center [290, 136] width 581 height 272
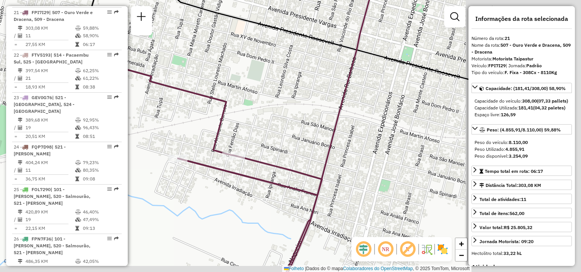
drag, startPoint x: 361, startPoint y: 203, endPoint x: 199, endPoint y: 172, distance: 165.0
click at [192, 175] on div "Janela de atendimento Grade de atendimento Capacidade Transportadoras Veículos …" at bounding box center [290, 136] width 581 height 272
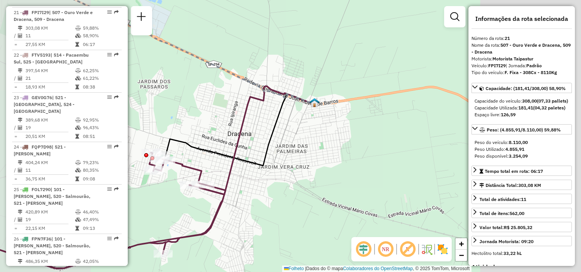
drag, startPoint x: 189, startPoint y: 217, endPoint x: 280, endPoint y: 190, distance: 94.8
click at [280, 190] on div "Janela de atendimento Grade de atendimento Capacidade Transportadoras Veículos …" at bounding box center [290, 136] width 581 height 272
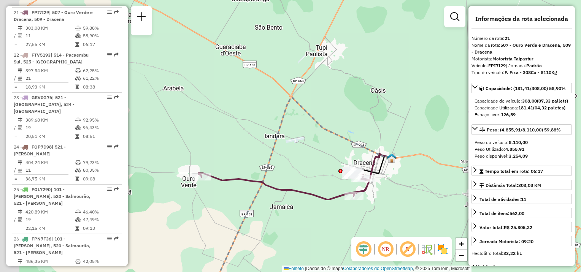
drag, startPoint x: 309, startPoint y: 219, endPoint x: 292, endPoint y: 213, distance: 18.5
click at [307, 218] on div "Janela de atendimento Grade de atendimento Capacidade Transportadoras Veículos …" at bounding box center [290, 136] width 581 height 272
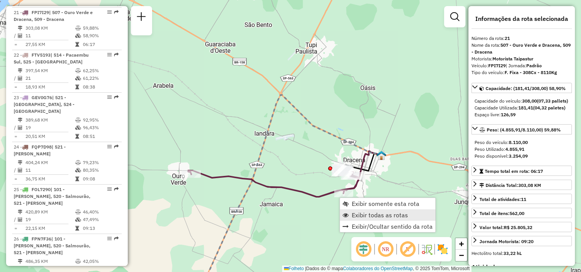
click at [367, 212] on span "Exibir todas as rotas" at bounding box center [379, 215] width 56 height 6
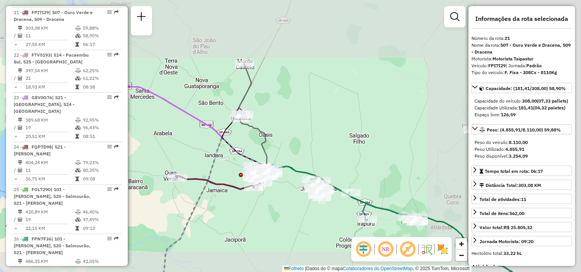
drag, startPoint x: 386, startPoint y: 201, endPoint x: 198, endPoint y: 190, distance: 188.7
click at [198, 191] on div "Janela de atendimento Grade de atendimento Capacidade Transportadoras Veículos …" at bounding box center [290, 136] width 581 height 272
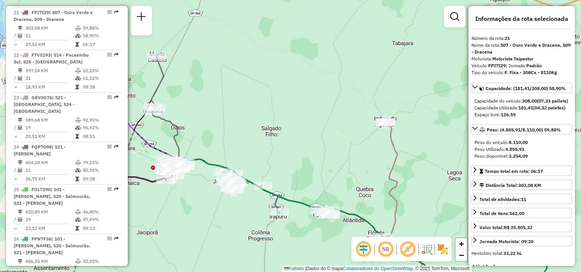
drag, startPoint x: 370, startPoint y: 169, endPoint x: 304, endPoint y: 134, distance: 74.8
click at [304, 134] on div "Janela de atendimento Grade de atendimento Capacidade Transportadoras Veículos …" at bounding box center [290, 136] width 581 height 272
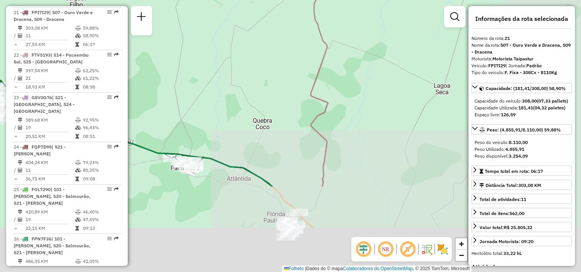
drag, startPoint x: 306, startPoint y: 211, endPoint x: 287, endPoint y: 64, distance: 148.2
click at [287, 65] on div "Janela de atendimento Grade de atendimento Capacidade Transportadoras Veículos …" at bounding box center [290, 136] width 581 height 272
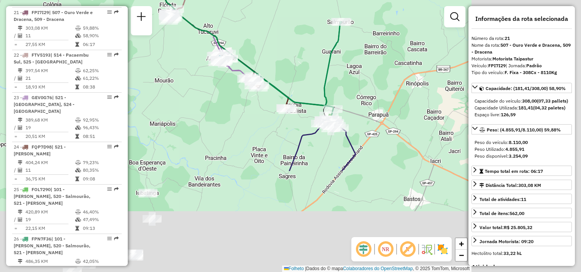
drag, startPoint x: 367, startPoint y: 166, endPoint x: 222, endPoint y: 26, distance: 201.0
click at [222, 26] on div "Janela de atendimento Grade de atendimento Capacidade Transportadoras Veículos …" at bounding box center [290, 136] width 581 height 272
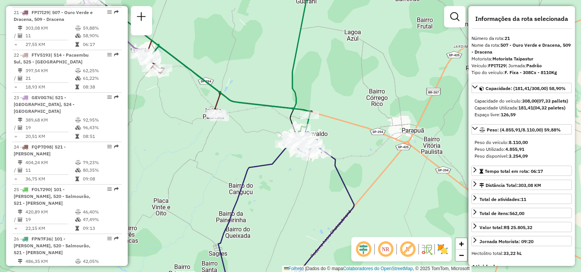
drag, startPoint x: 272, startPoint y: 201, endPoint x: 269, endPoint y: 216, distance: 15.6
click at [267, 219] on div "Janela de atendimento Grade de atendimento Capacidade Transportadoras Veículos …" at bounding box center [290, 136] width 581 height 272
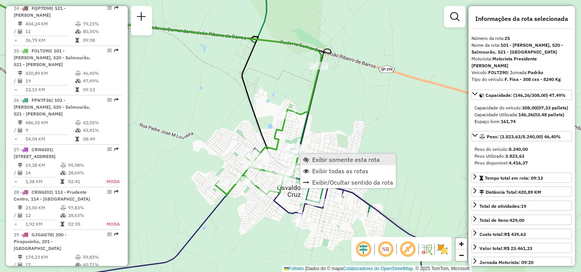
scroll to position [1324, 0]
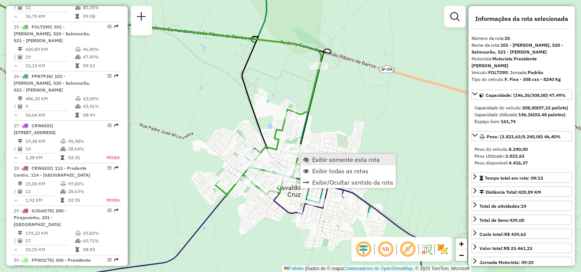
click at [317, 157] on span "Exibir somente esta rota" at bounding box center [346, 160] width 68 height 6
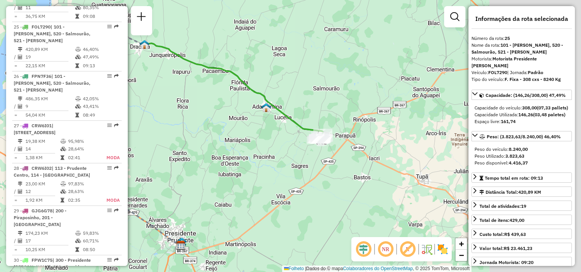
drag, startPoint x: 339, startPoint y: 147, endPoint x: 238, endPoint y: 149, distance: 100.7
click at [238, 149] on div "Janela de atendimento Grade de atendimento Capacidade Transportadoras Veículos …" at bounding box center [290, 136] width 581 height 272
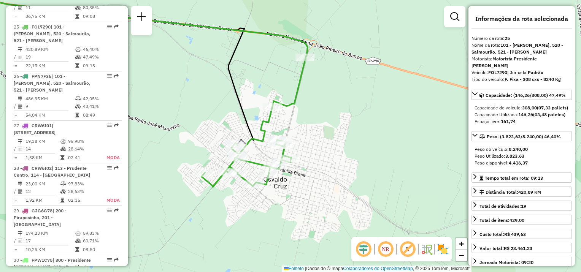
drag, startPoint x: 301, startPoint y: 116, endPoint x: 320, endPoint y: 131, distance: 24.2
click at [320, 131] on div "Janela de atendimento Grade de atendimento Capacidade Transportadoras Veículos …" at bounding box center [290, 136] width 581 height 272
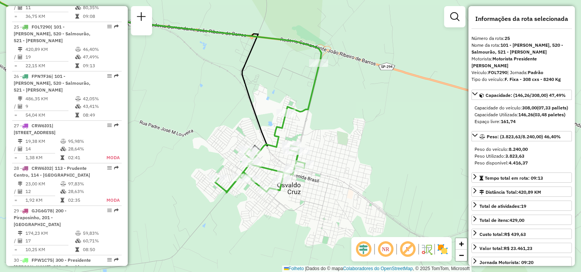
drag, startPoint x: 324, startPoint y: 127, endPoint x: 337, endPoint y: 131, distance: 12.6
click at [337, 131] on div "Janela de atendimento Grade de atendimento Capacidade Transportadoras Veículos …" at bounding box center [290, 136] width 581 height 272
